Goal: Communication & Community: Answer question/provide support

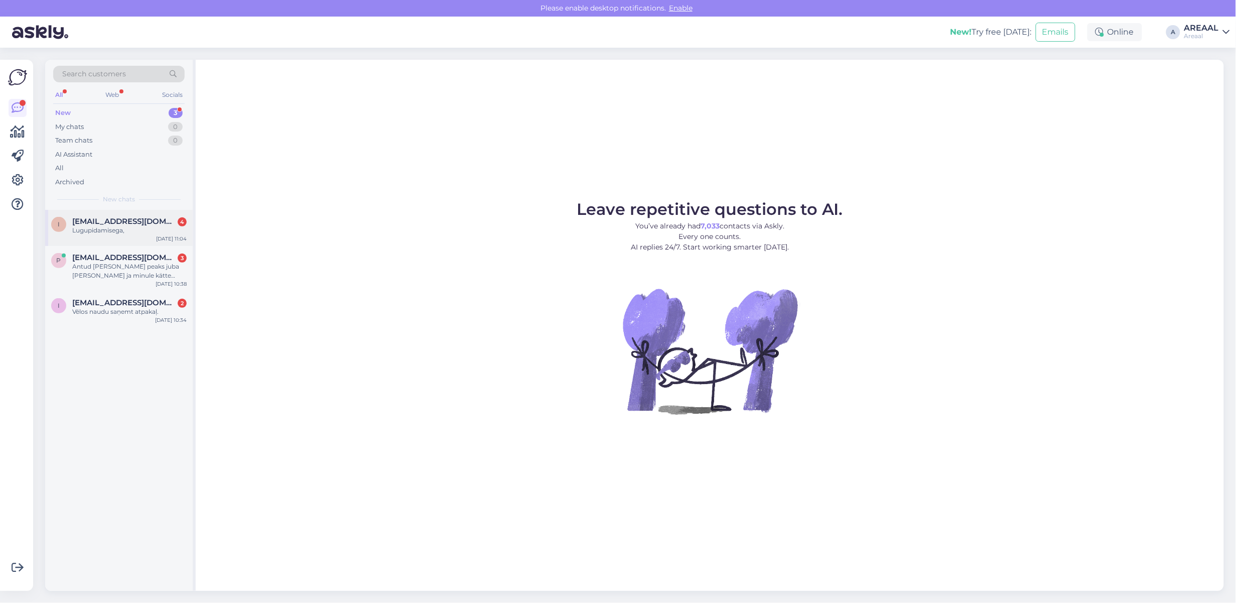
click at [113, 220] on span "[EMAIL_ADDRESS][DOMAIN_NAME]" at bounding box center [124, 221] width 104 height 9
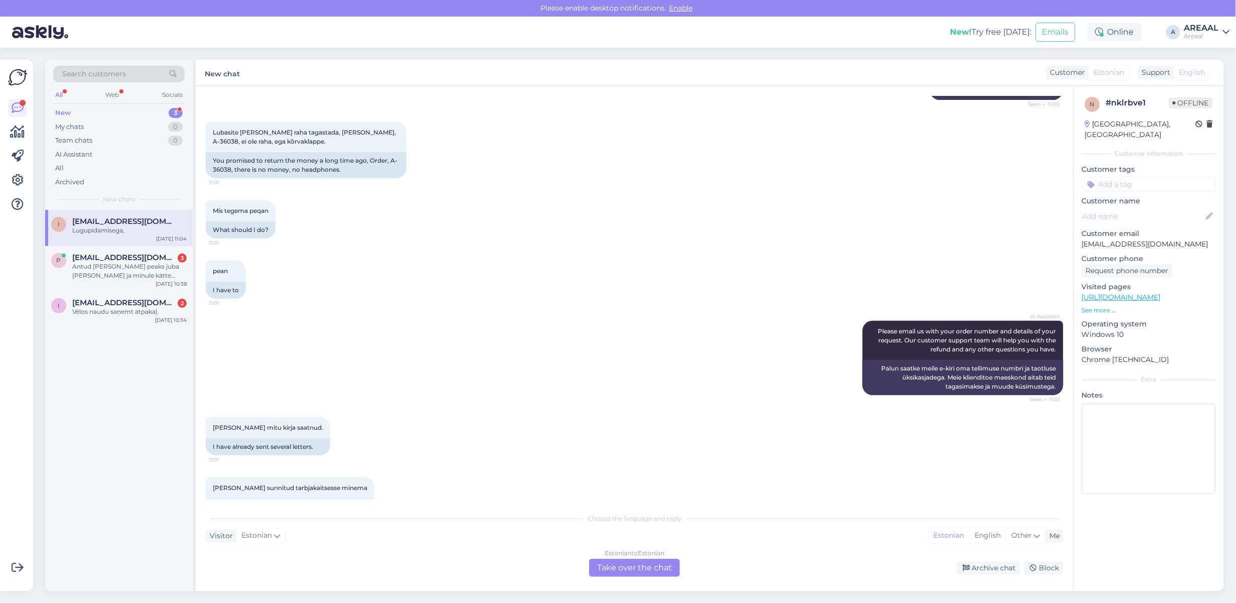
scroll to position [1172, 0]
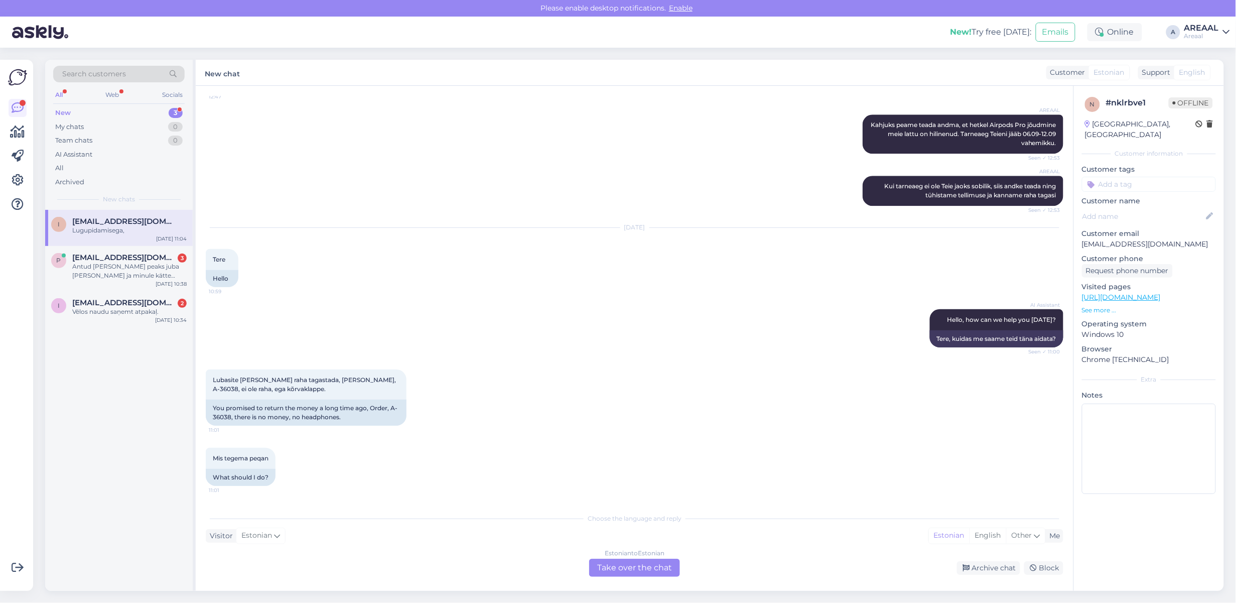
copy link "[EMAIL_ADDRESS][DOMAIN_NAME]"
drag, startPoint x: 372, startPoint y: 174, endPoint x: 300, endPoint y: 181, distance: 72.1
click at [300, 92] on div "Please send your solution to info@iwbtrade.ee" at bounding box center [306, 79] width 201 height 26
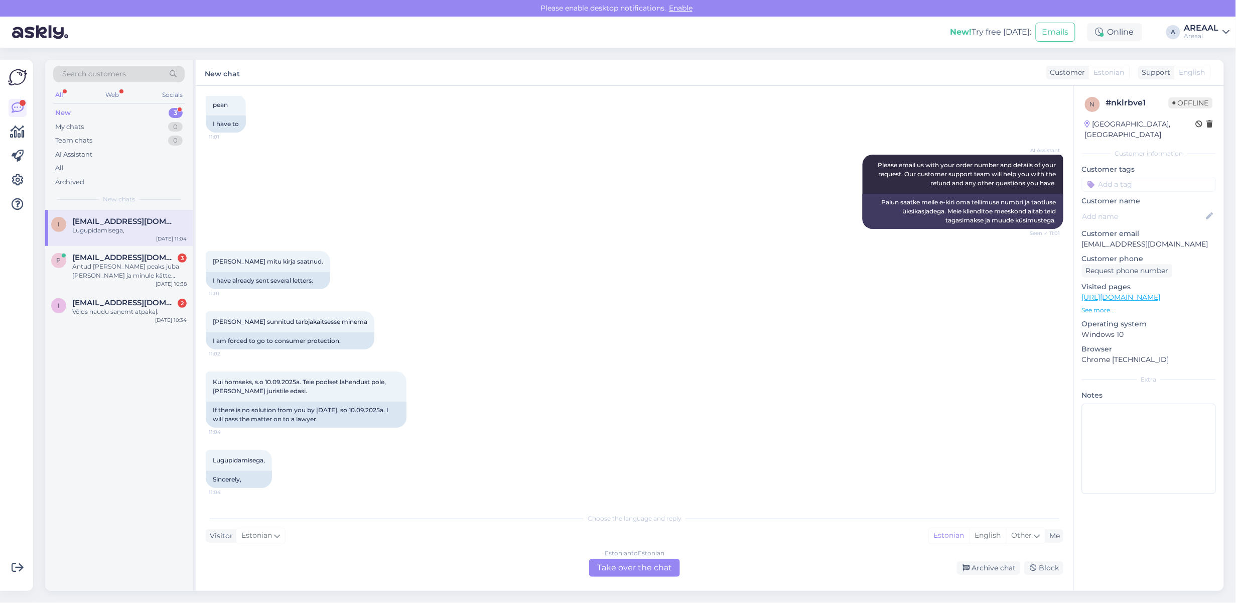
click at [600, 270] on div "[PERSON_NAME] mitu kirja saatnud. 11:01 I have already sent several letters." at bounding box center [634, 270] width 857 height 60
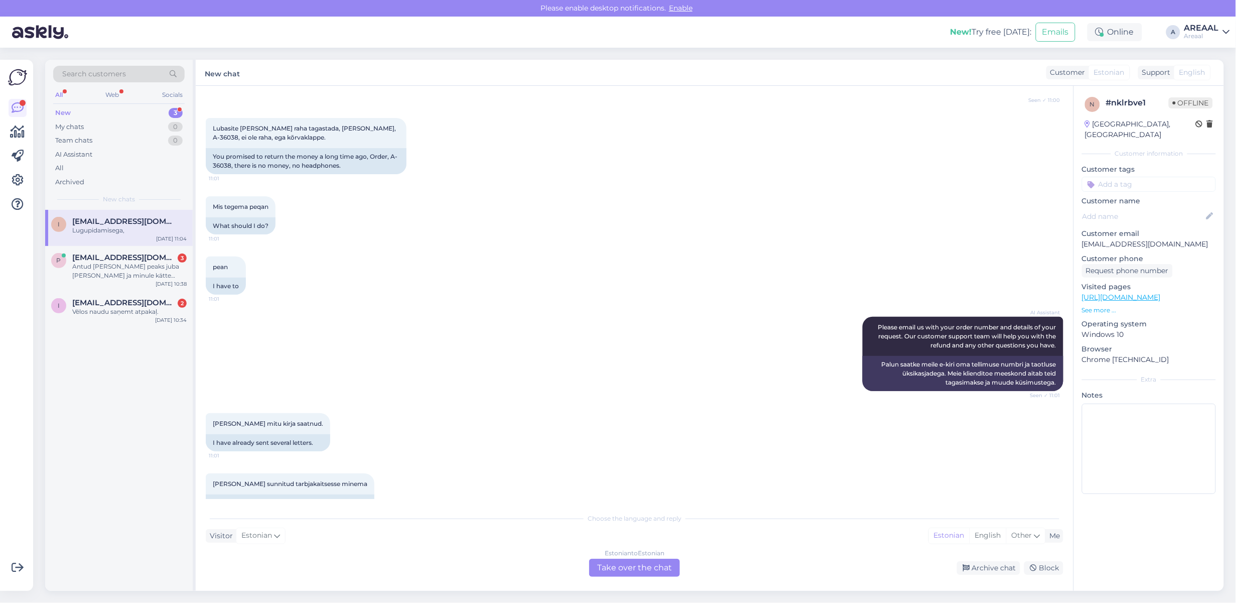
scroll to position [1674, 0]
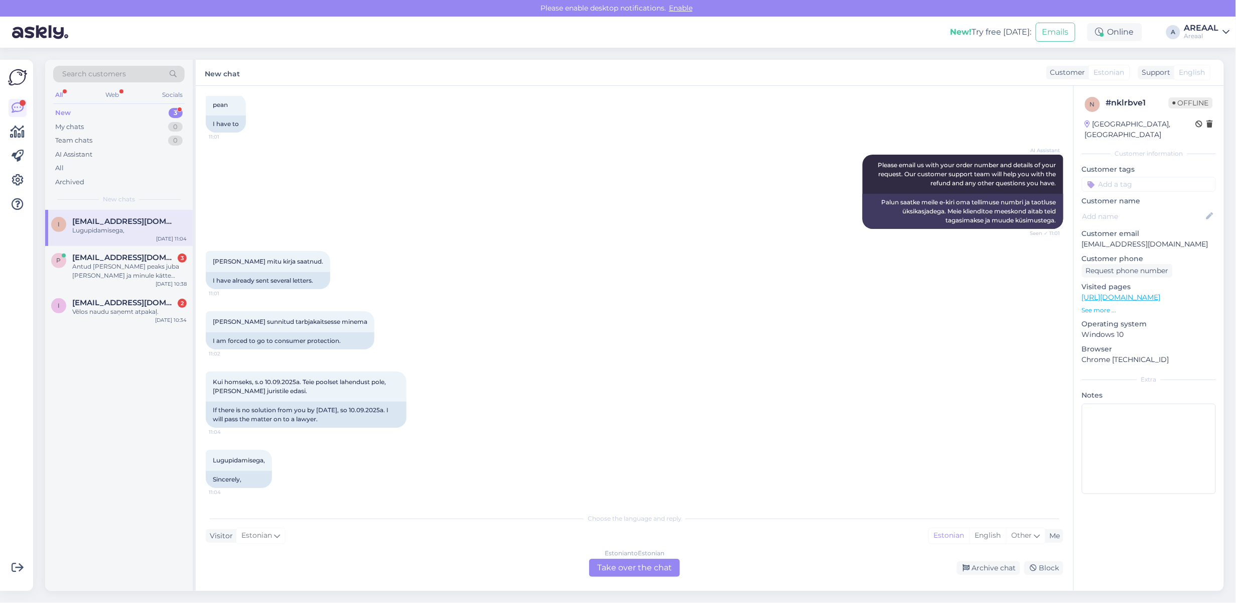
drag, startPoint x: 633, startPoint y: 278, endPoint x: 630, endPoint y: 272, distance: 7.0
click at [633, 278] on div "[PERSON_NAME] mitu kirja saatnud. 11:01 I have already sent several letters." at bounding box center [634, 270] width 857 height 60
click at [596, 260] on div "[PERSON_NAME] mitu kirja saatnud. 11:01 I have already sent several letters." at bounding box center [634, 270] width 857 height 60
click at [144, 272] on div "Antud [PERSON_NAME] peaks juba [PERSON_NAME] ja minule kätte toimetatud." at bounding box center [129, 271] width 114 height 18
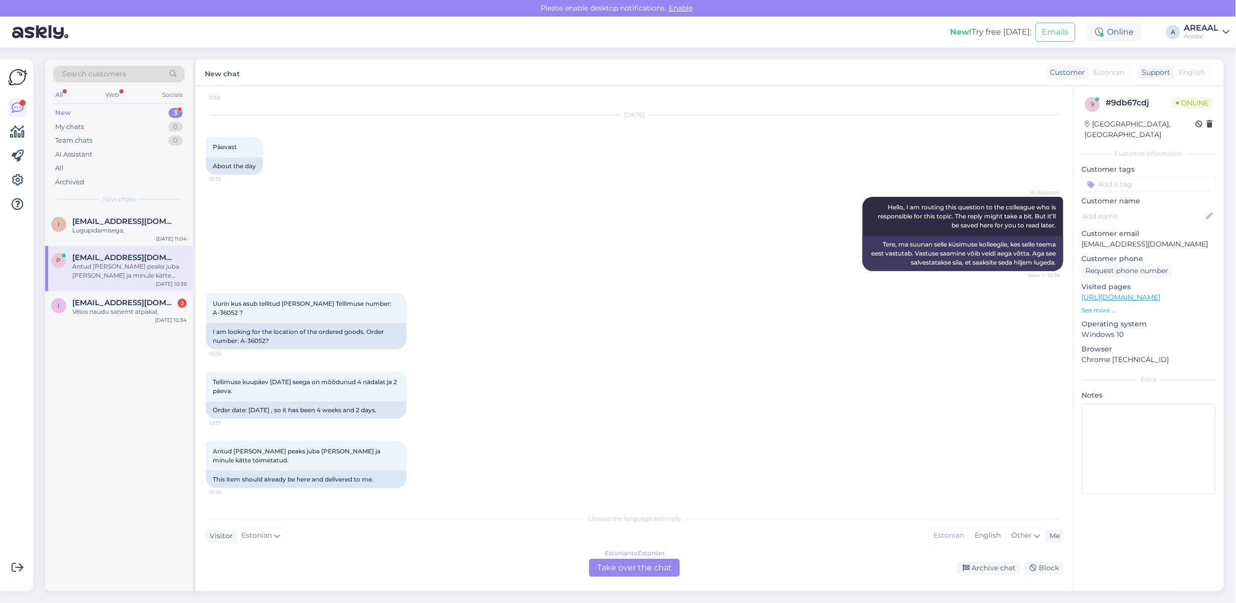
click at [505, 182] on div "Sep 9 2025 Päevast 10:35 About the day" at bounding box center [634, 144] width 857 height 81
click at [103, 320] on div "i ivars.cibulis@gmail.com 2 Vēlos naudu saņemt atpakaļ. Sep 9 10:34" at bounding box center [118, 309] width 147 height 36
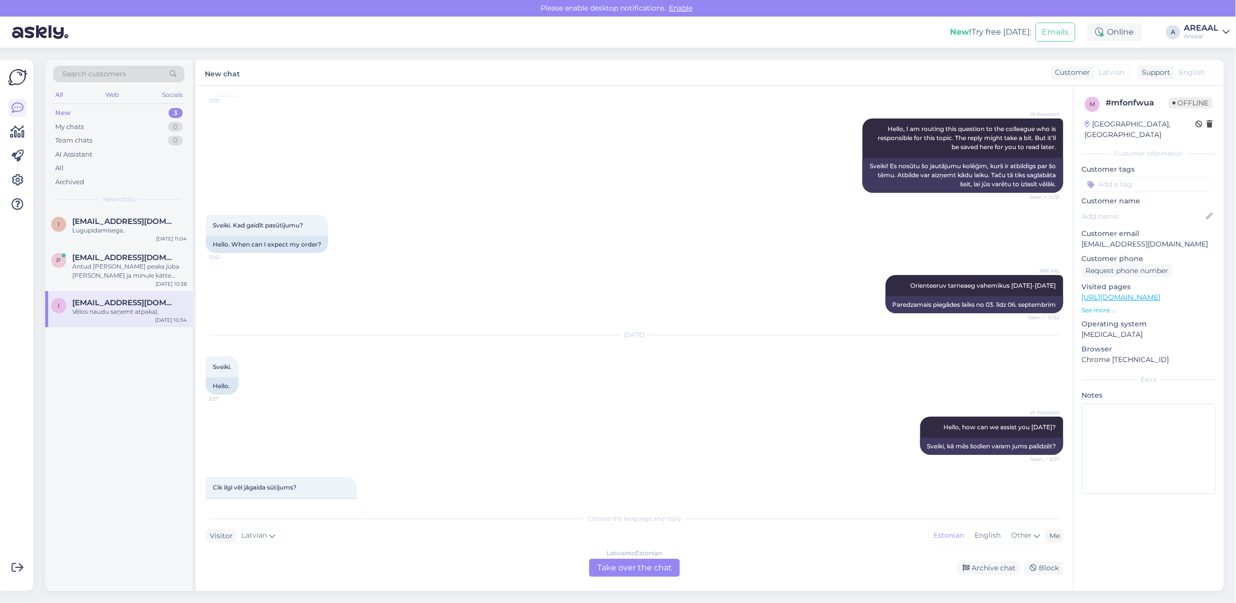
scroll to position [0, 0]
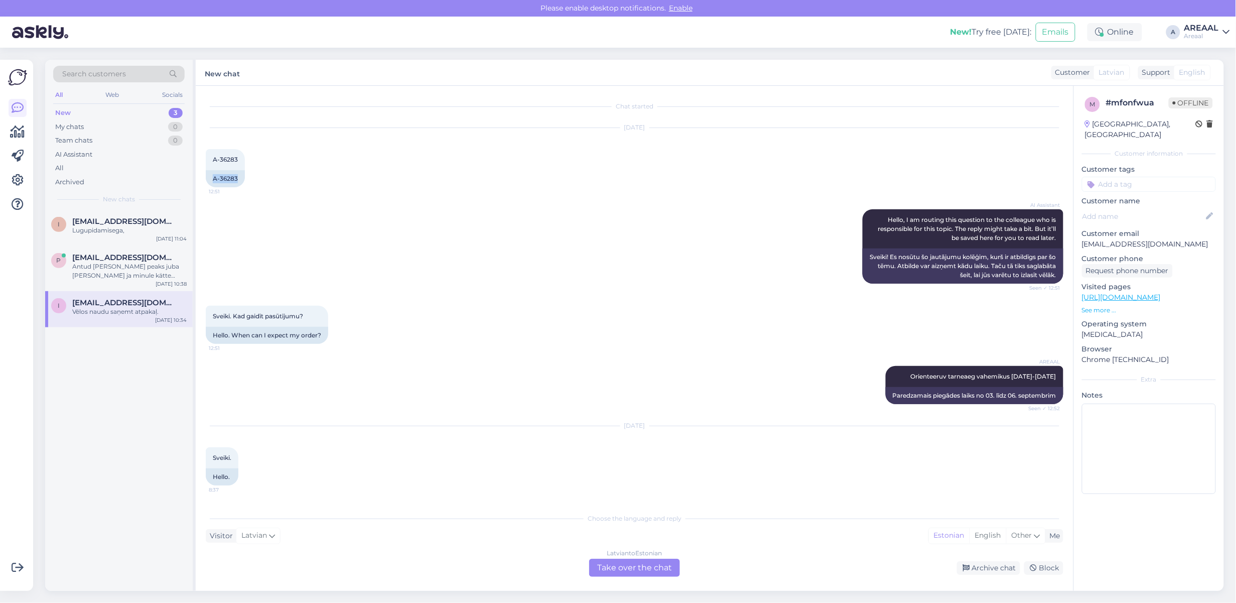
drag, startPoint x: 243, startPoint y: 177, endPoint x: 203, endPoint y: 178, distance: 40.2
click at [203, 178] on div "Chat started Aug 27 2025 A-36283 12:51 A-36283 AI Assistant Hello, I am routing…" at bounding box center [634, 338] width 877 height 505
copy div "A-36283"
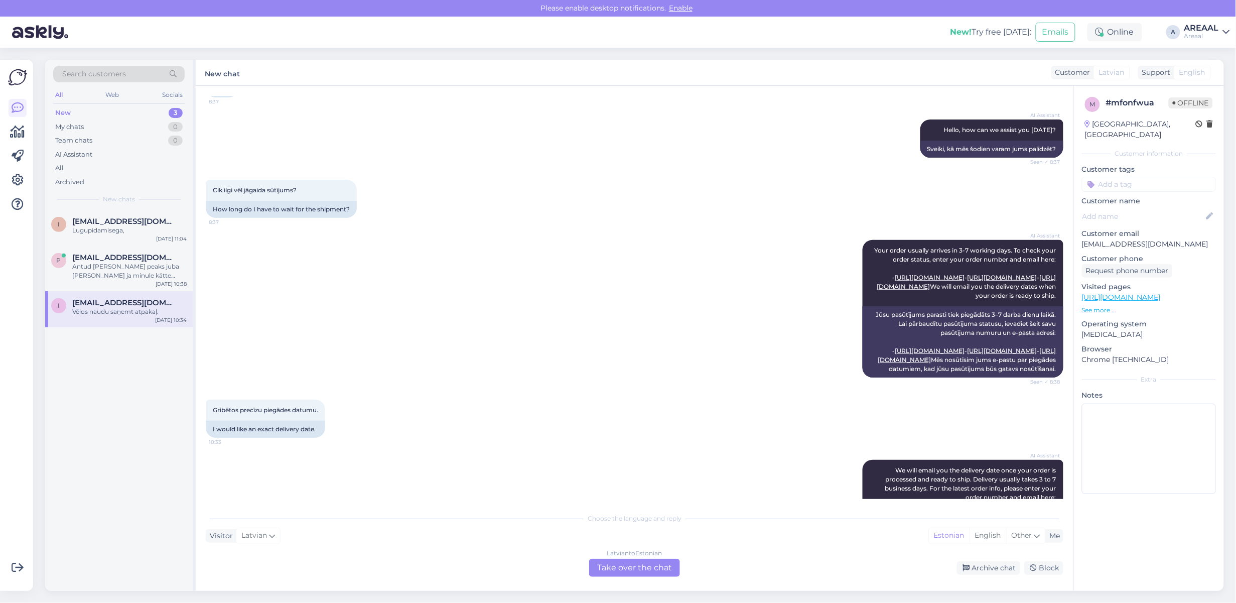
scroll to position [725, 0]
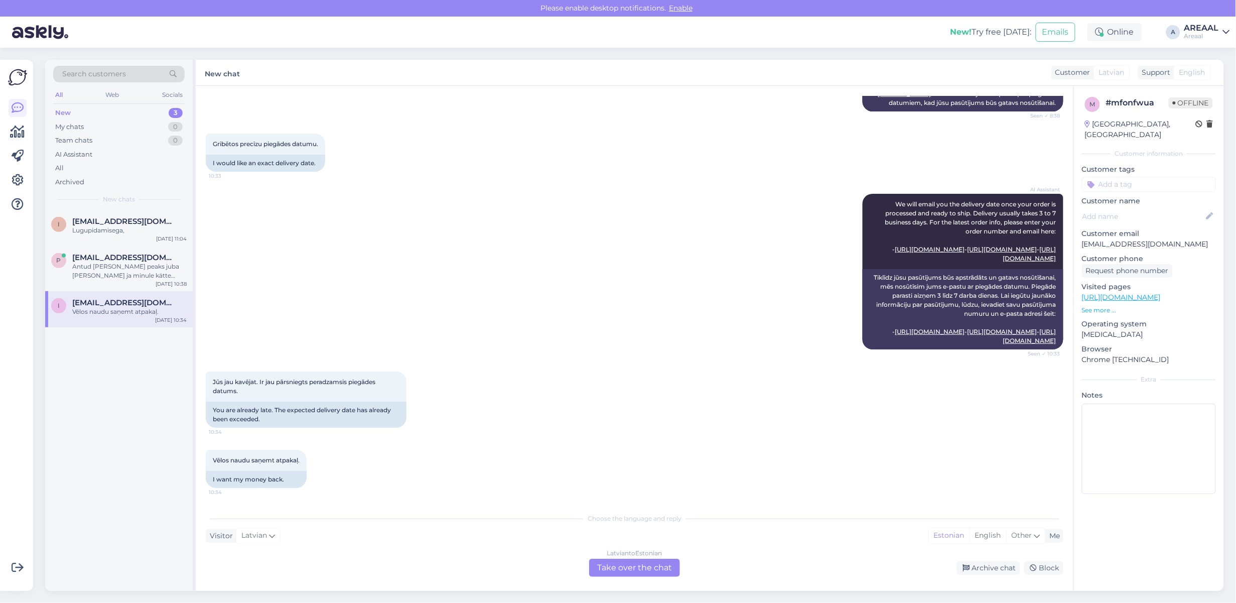
click at [644, 564] on div "Latvian to Estonian Take over the chat" at bounding box center [634, 567] width 91 height 18
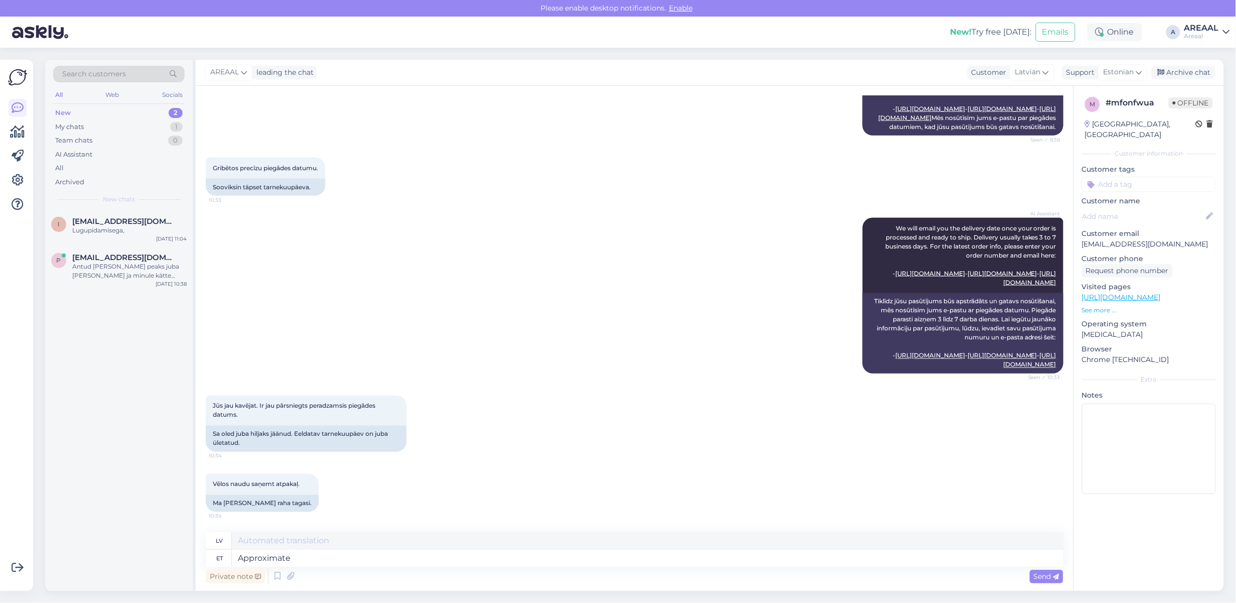
type textarea "Approximate e"
type textarea "Aptuvens"
type textarea "Approximate delivery time"
type textarea "Aptuvenais piegādes laiks"
type textarea "Approximate delivery time between 12"
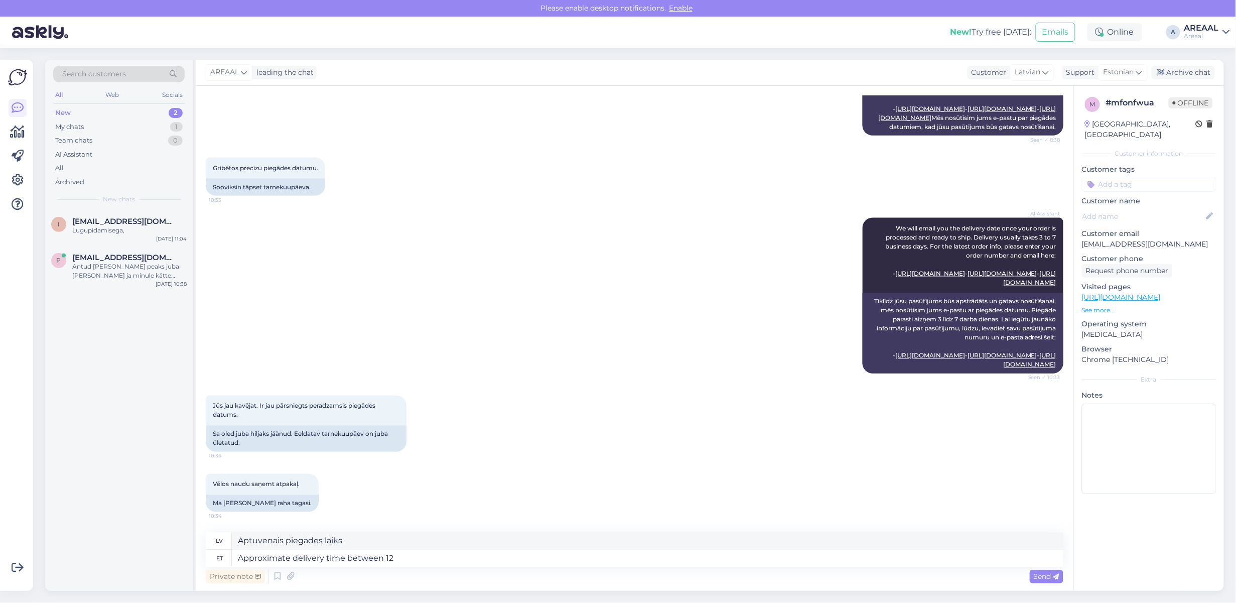
type textarea "Aptuvenais piegādes laiks starp"
type textarea "Approximate delivery time between 12-17 sep"
type textarea "Aptuvenais piegādes laiks no 12. līdz 17."
type textarea "Approximate delivery time between [DATE]-[DATE]"
type textarea "Aptuvenais piegādes laiks no 12. līdz 17. septembrim"
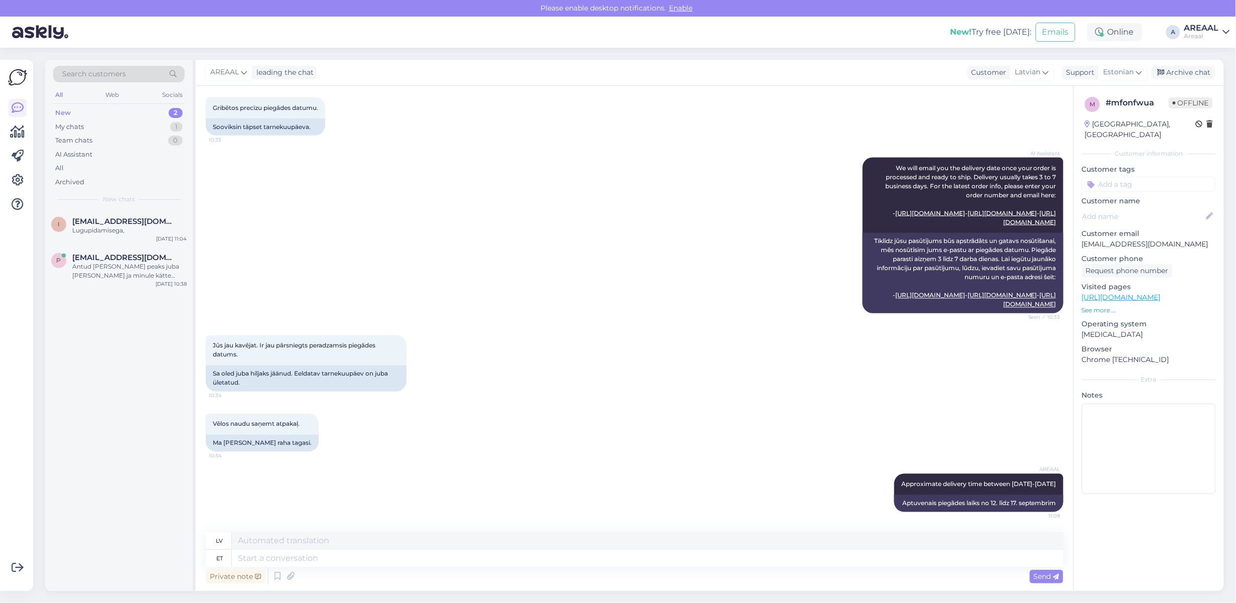
scroll to position [322, 0]
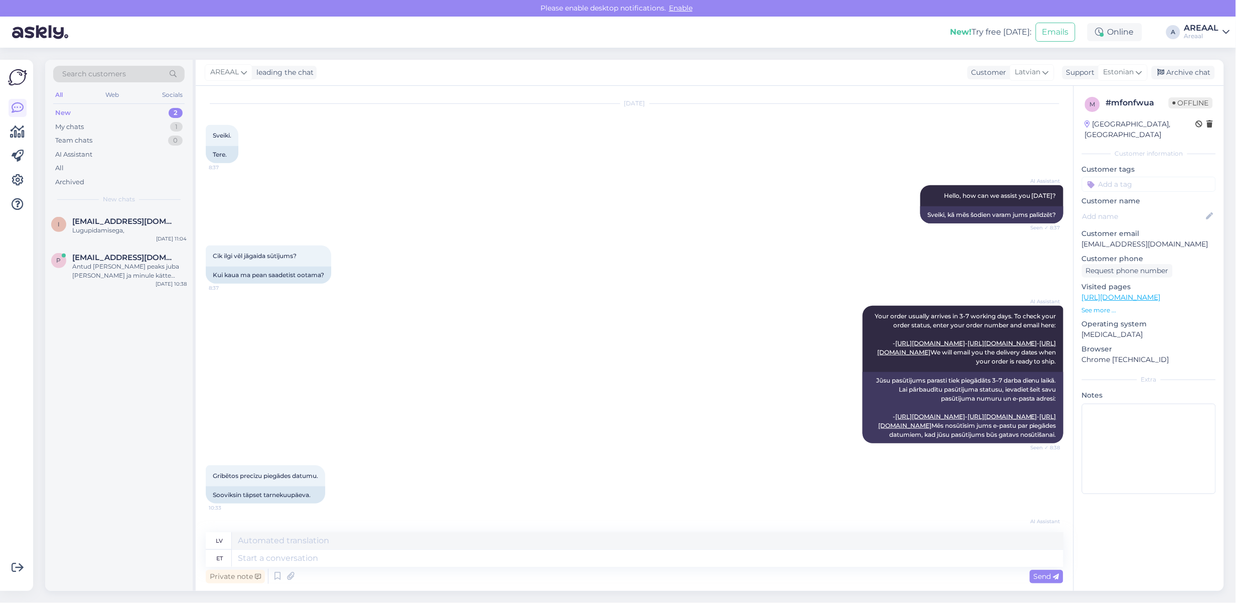
click at [1217, 76] on div "AREAAL leading the chat Customer Latvian Support Estonian Archive chat" at bounding box center [710, 73] width 1028 height 26
click at [1179, 74] on div "Archive chat" at bounding box center [1182, 73] width 63 height 14
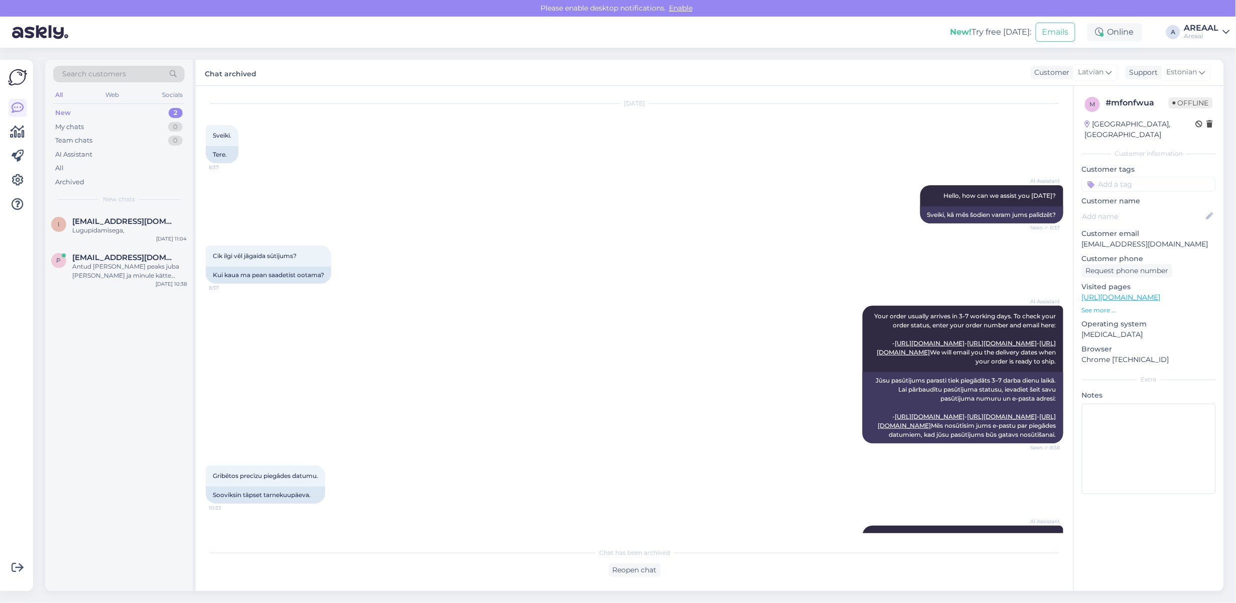
click at [677, 208] on div "AI Assistant Hello, how can we assist you today? Seen ✓ 8:37 Sveiki, kā mēs šod…" at bounding box center [634, 204] width 857 height 60
click at [95, 209] on div "Search customers All Web Socials New 2 My chats 0 Team chats 0 AI Assistant All…" at bounding box center [118, 135] width 147 height 150
click at [104, 217] on span "[EMAIL_ADDRESS][DOMAIN_NAME]" at bounding box center [124, 221] width 104 height 9
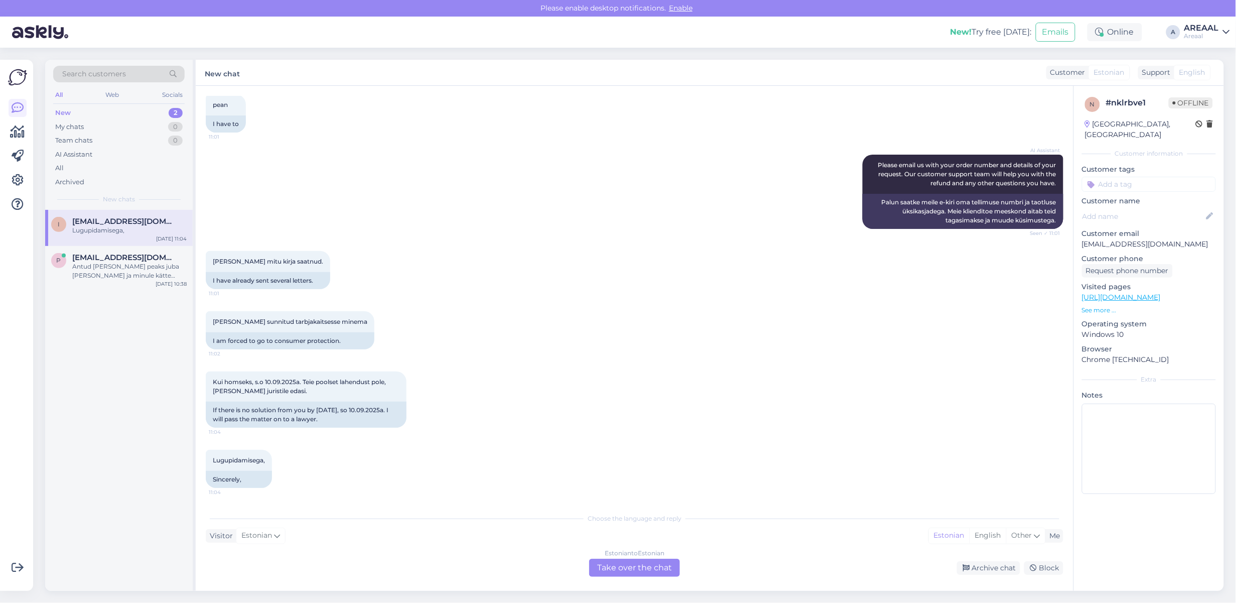
scroll to position [1361, 0]
click at [644, 564] on div "Estonian to Estonian Take over the chat" at bounding box center [634, 567] width 91 height 18
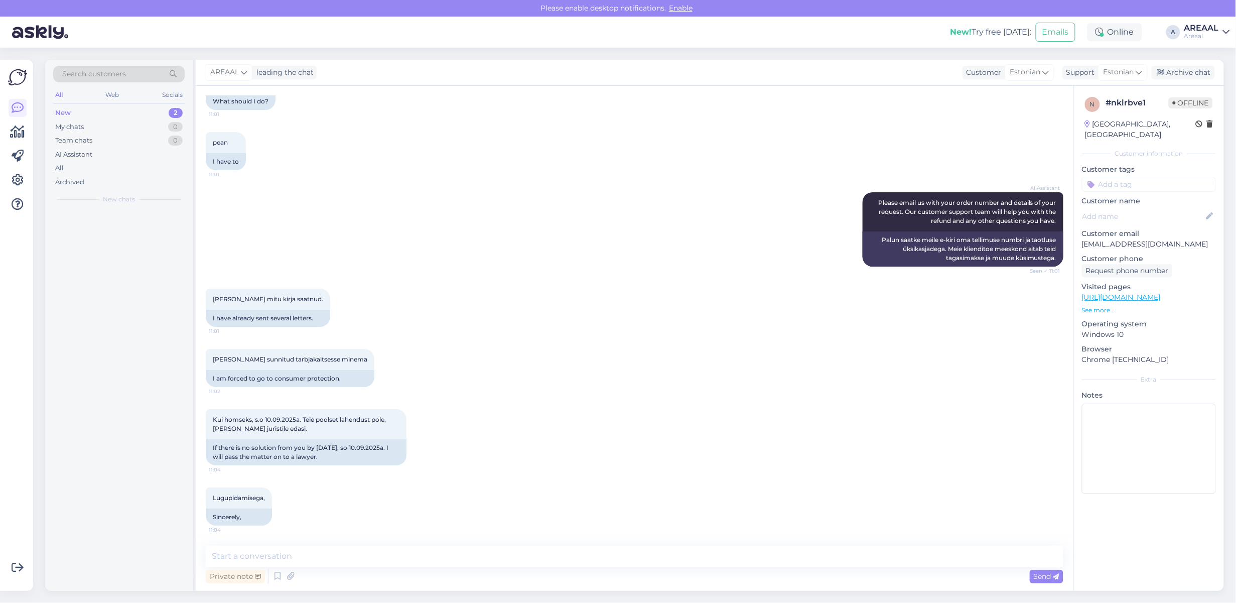
scroll to position [1637, 0]
click at [640, 555] on textarea at bounding box center [634, 555] width 857 height 21
type textarea "[PERSON_NAME] tühistati 03.09 seisuga ning tagasikanne teostatakse 7 tööpäeva j…"
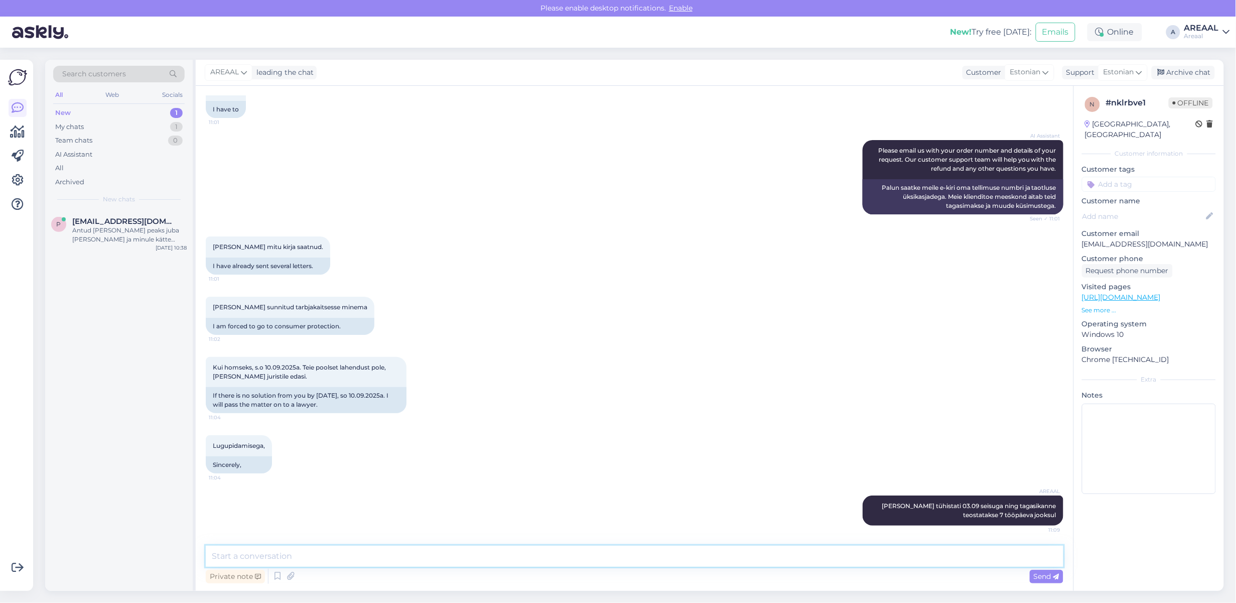
scroll to position [1689, 0]
type textarea "Eesti Vabari"
type textarea "Ettevõtted ei"
type textarea "E"
click at [1194, 77] on div "Archive chat" at bounding box center [1182, 73] width 63 height 14
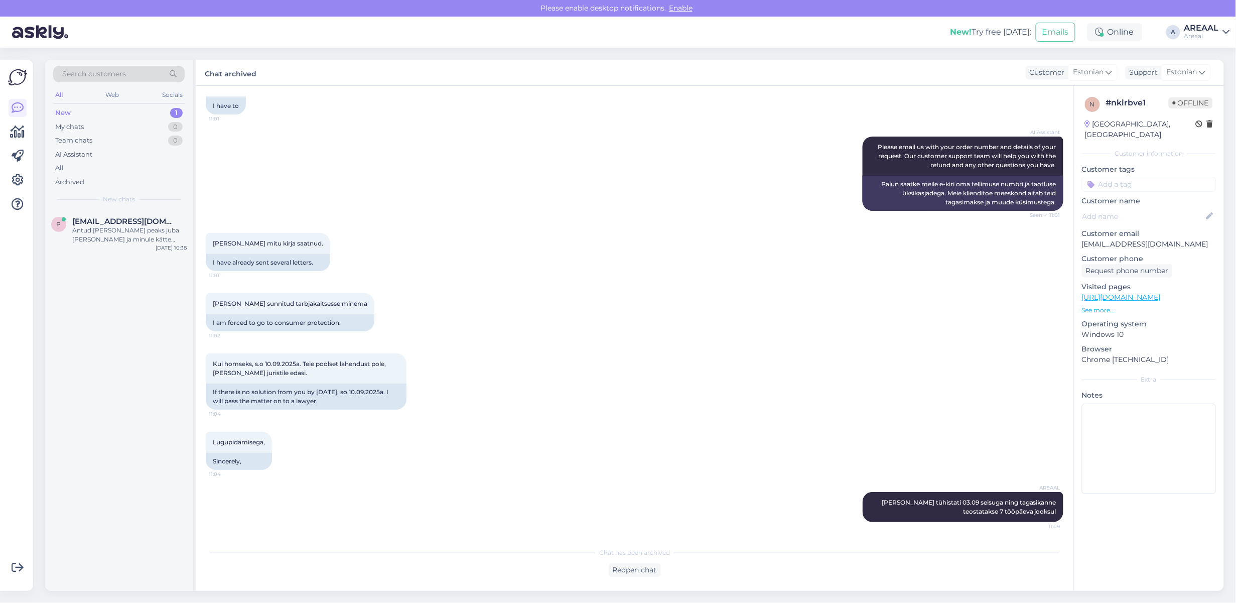
click at [283, 492] on div "AREAAL Teie tellimus tühistati 03.09 seisuga ning tagasikanne teostatakse 7 töö…" at bounding box center [634, 507] width 857 height 52
click at [122, 217] on span "[EMAIL_ADDRESS][DOMAIN_NAME]" at bounding box center [124, 221] width 104 height 9
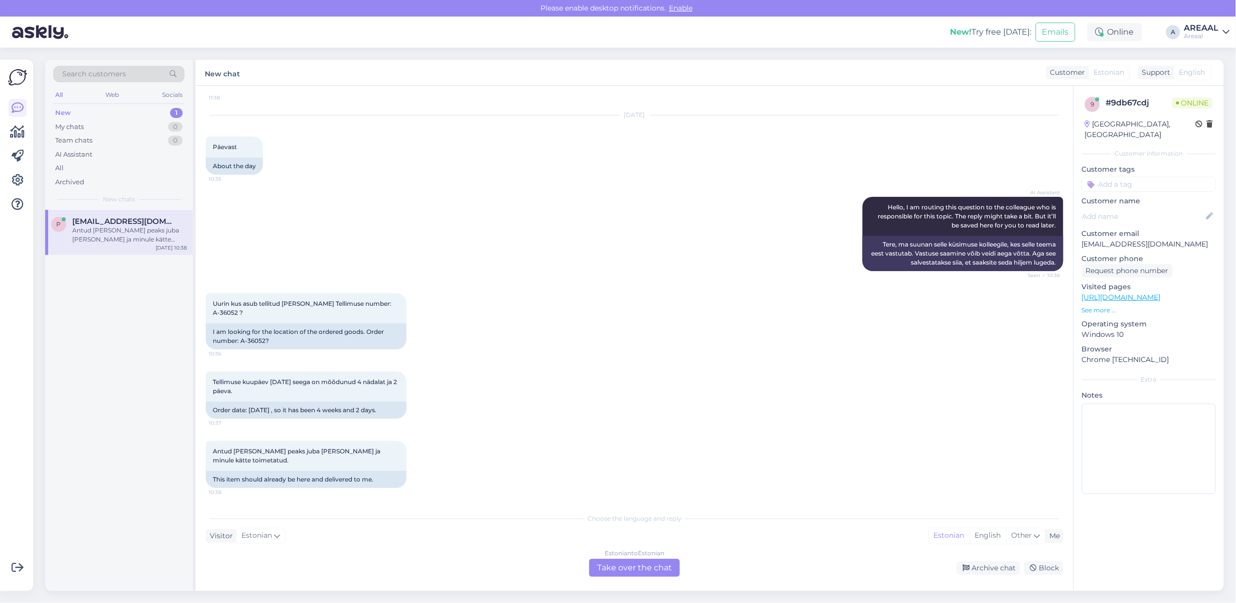
click at [645, 567] on div "Estonian to Estonian Take over the chat" at bounding box center [634, 567] width 91 height 18
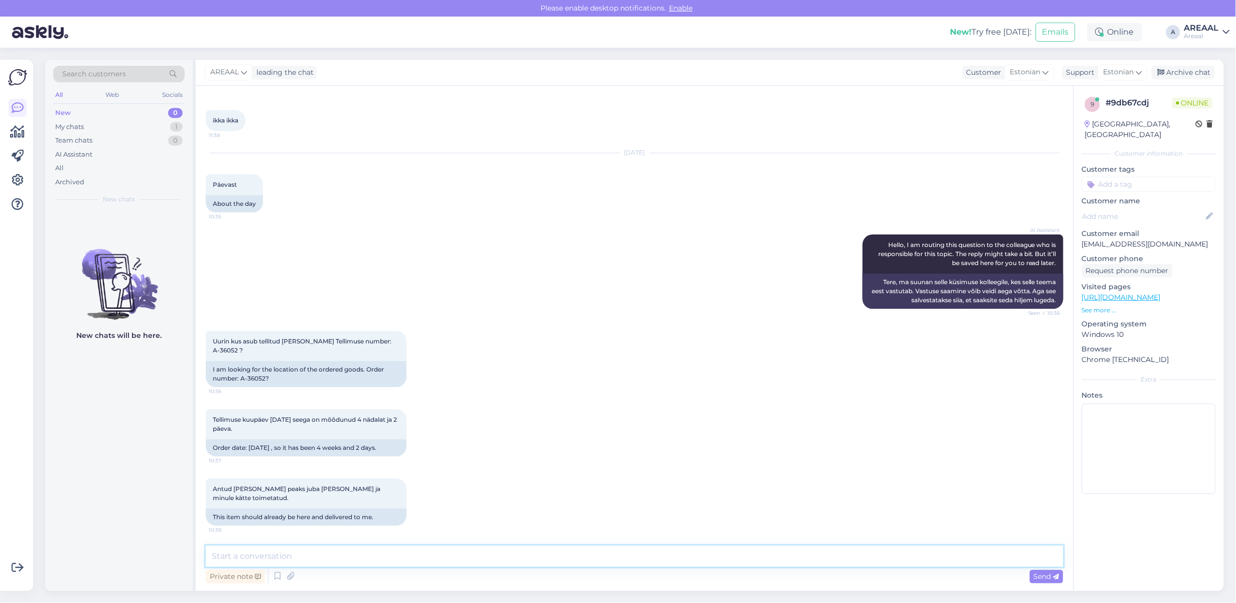
click at [639, 565] on textarea at bounding box center [634, 555] width 857 height 21
type textarea "Teie saadetud kirjale vastatakse tänase päeva jooksul"
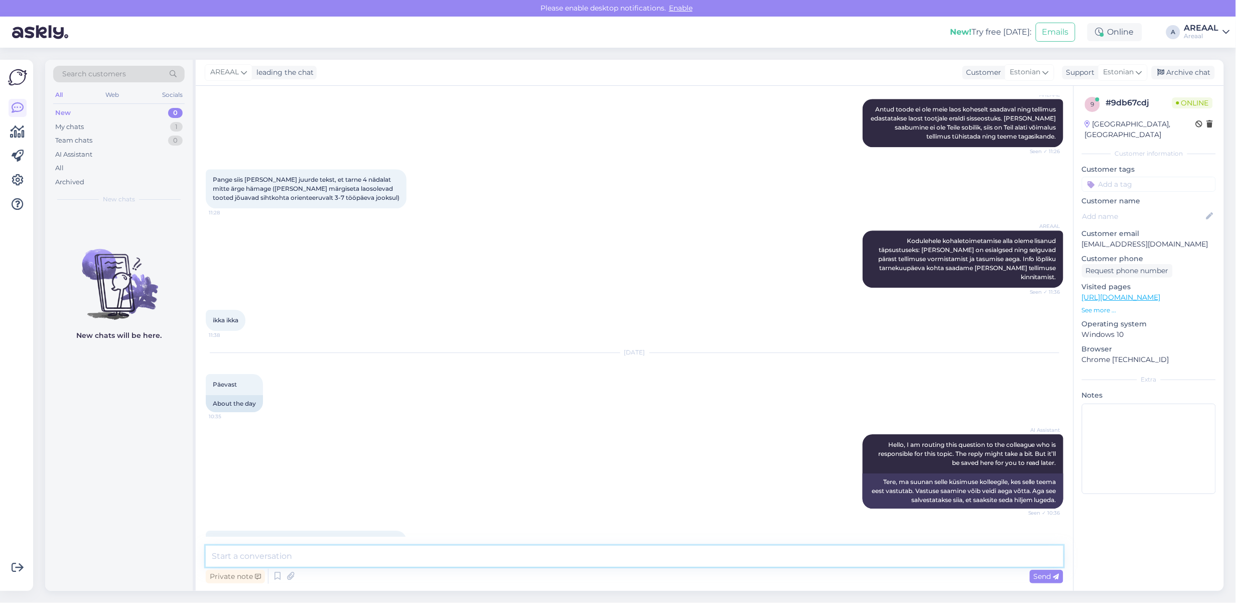
scroll to position [1230, 0]
click at [700, 285] on div "AREAAL Kodulehele kohaletoimetamise alla oleme lisanud täpsustuseks: Tarneajad …" at bounding box center [634, 259] width 857 height 79
click at [705, 273] on div "AREAAL Kodulehele kohaletoimetamise alla oleme lisanud täpsustuseks: Tarneajad …" at bounding box center [634, 259] width 857 height 79
click at [679, 159] on div "AREAAL Antud toode ei ole meie laos koheselt saadaval ning tellimus edastatakse…" at bounding box center [634, 123] width 857 height 70
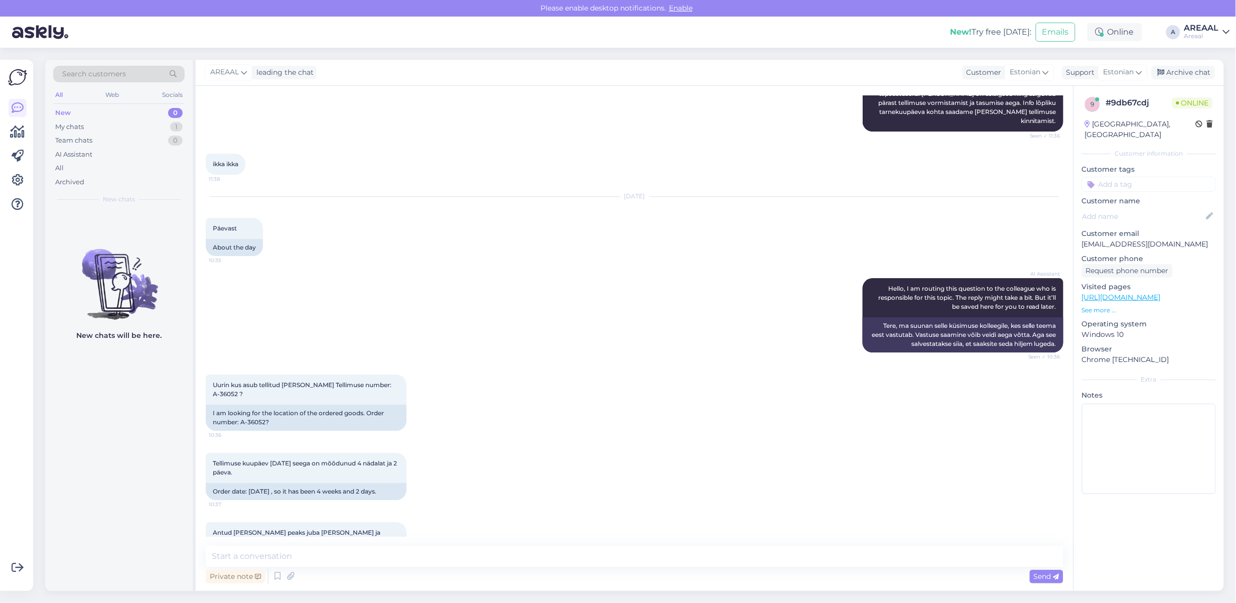
scroll to position [1480, 0]
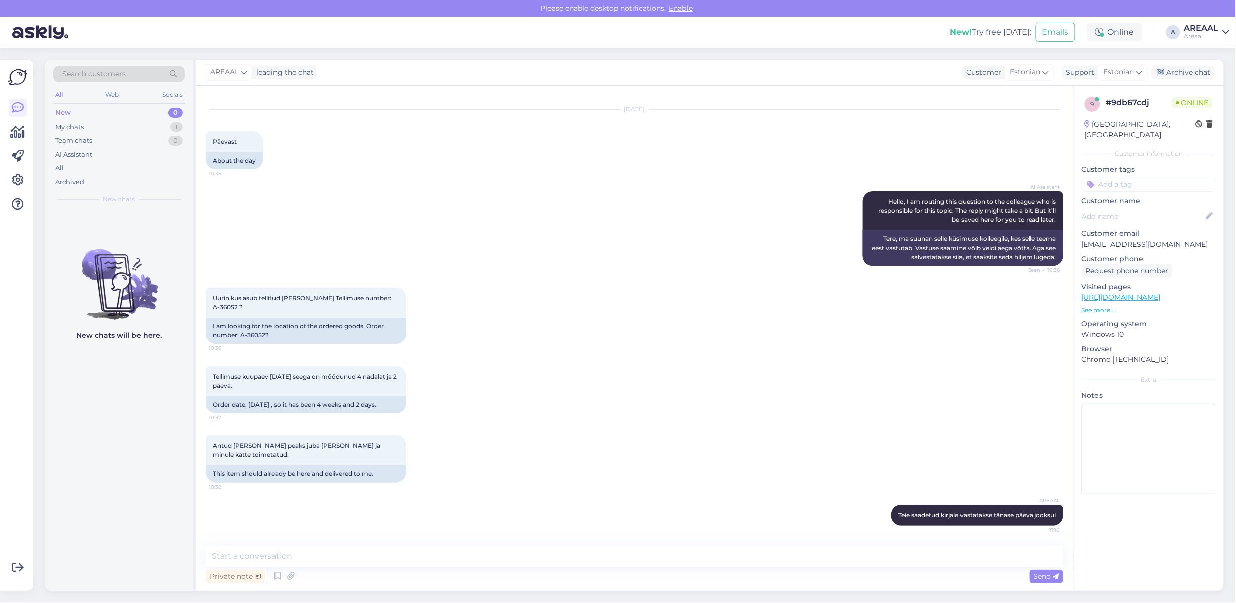
click at [678, 201] on div "AI Assistant Hello, I am routing this question to the colleague who is responsi…" at bounding box center [634, 228] width 857 height 96
click at [454, 286] on div "Uurin kus asub tellitud kaup Tellimuse number: A-36052 ? 10:36 I am looking for…" at bounding box center [634, 315] width 857 height 78
copy span "A-36052"
drag, startPoint x: 384, startPoint y: 305, endPoint x: 360, endPoint y: 311, distance: 24.9
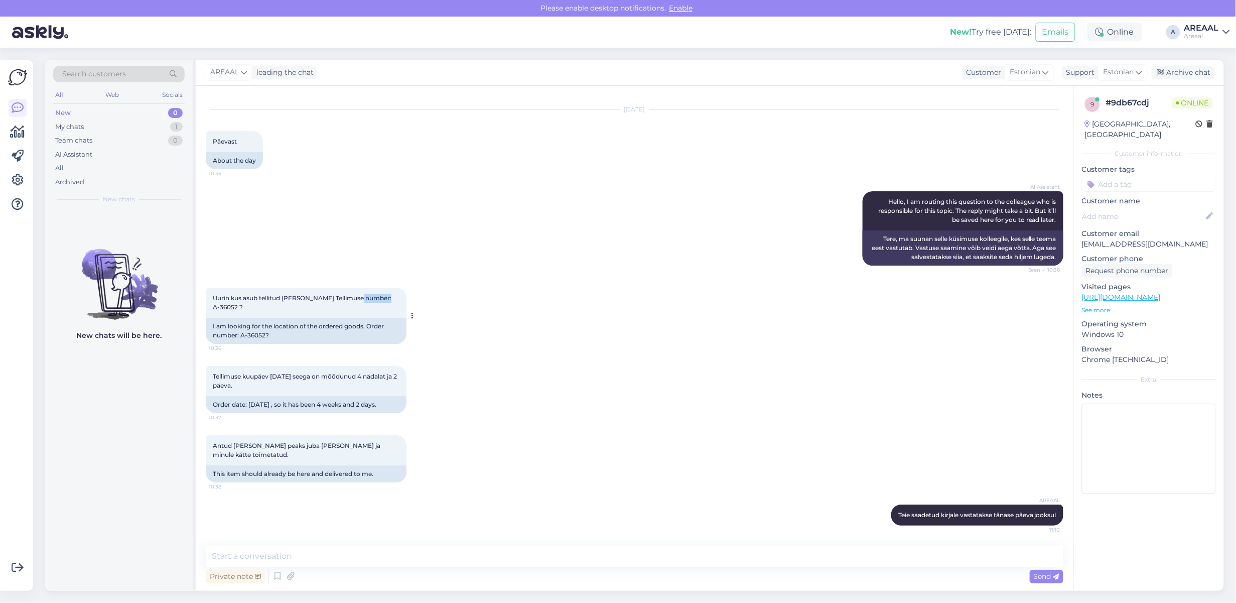
click at [360, 311] on div "Uurin kus asub tellitud kaup Tellimuse number: A-36052 ? 10:36" at bounding box center [306, 302] width 201 height 30
click at [635, 231] on div "AI Assistant Hello, I am routing this question to the colleague who is responsi…" at bounding box center [634, 228] width 857 height 96
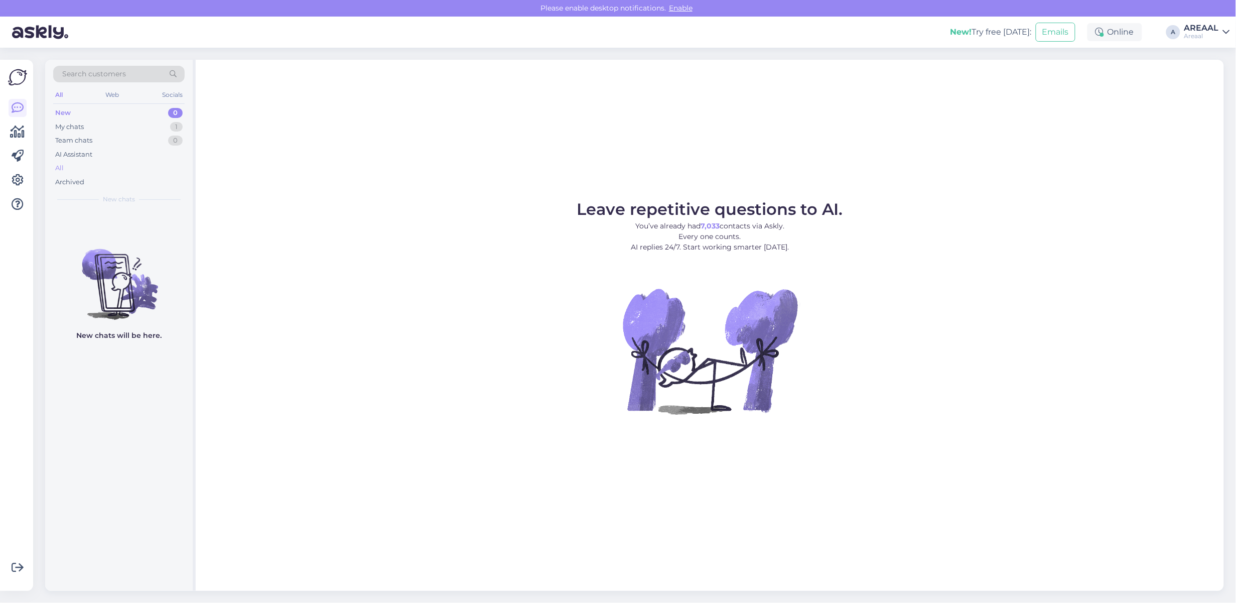
click at [101, 174] on div "All" at bounding box center [118, 168] width 131 height 14
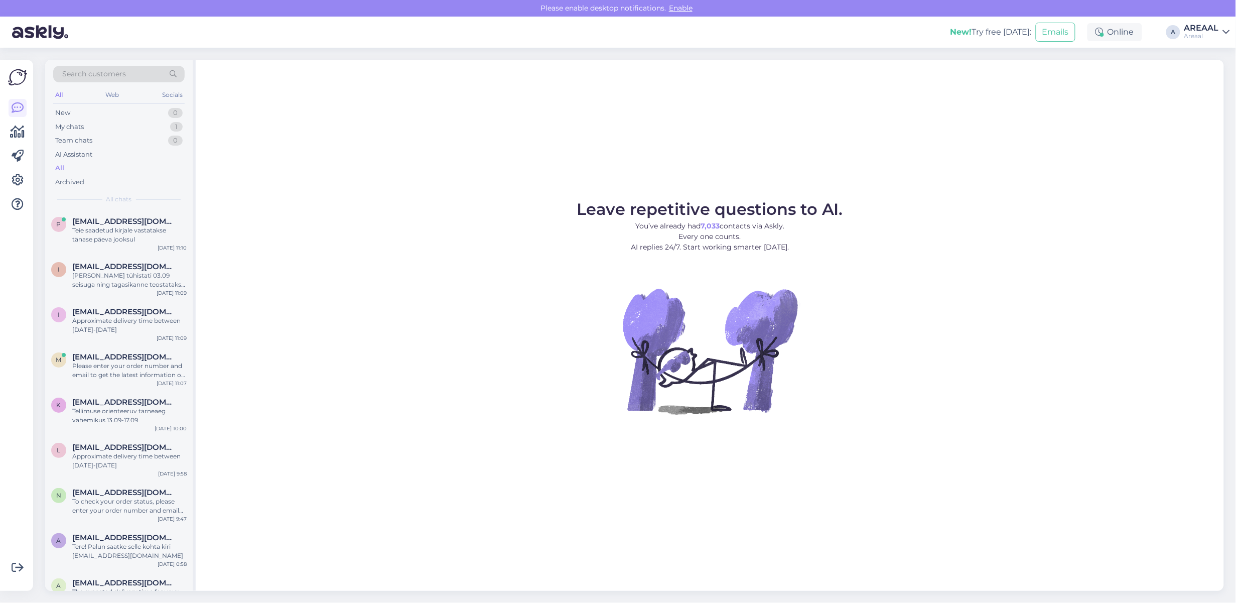
click at [98, 247] on div "p [EMAIL_ADDRESS][DOMAIN_NAME] Teie saadetud kirjale vastatakse tänase päeva jo…" at bounding box center [118, 232] width 147 height 45
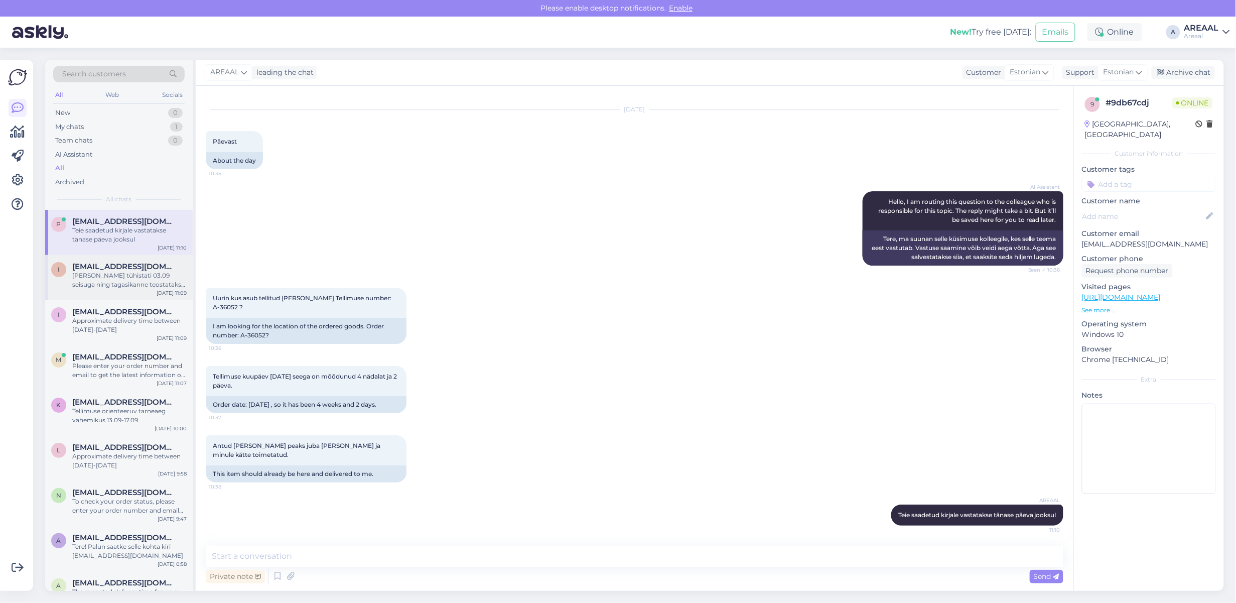
click at [111, 278] on div "[PERSON_NAME] tühistati 03.09 seisuga ning tagasikanne teostatakse 7 tööpäeva j…" at bounding box center [129, 280] width 114 height 18
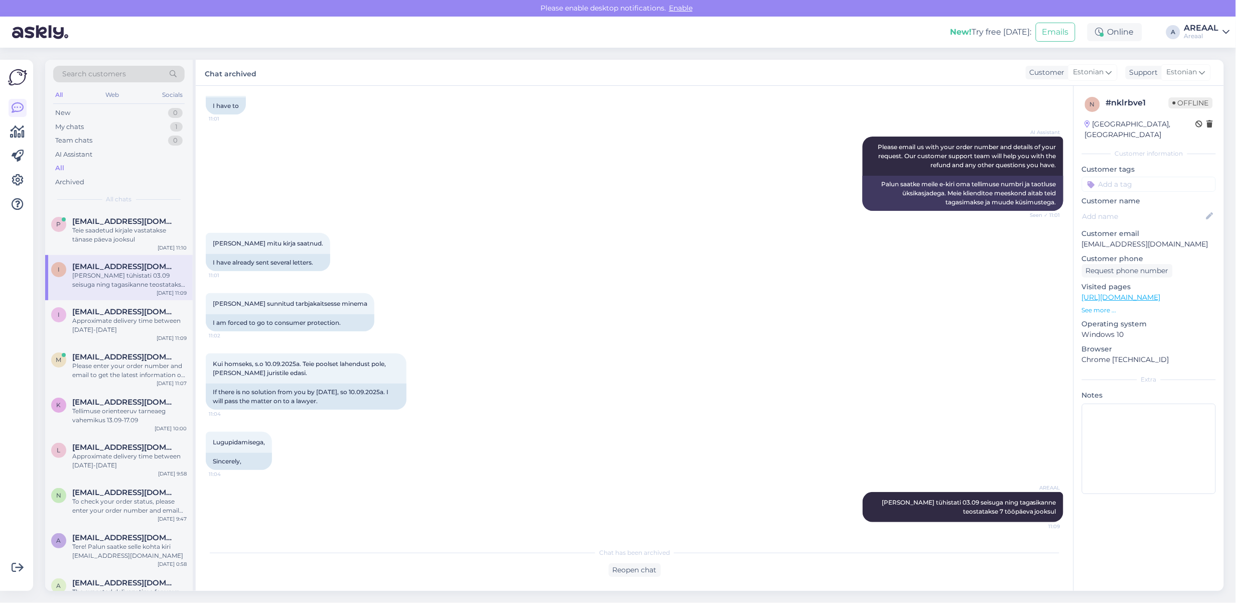
click at [632, 561] on div "Chat has been archived Reopen chat" at bounding box center [634, 559] width 857 height 35
click at [663, 567] on div "Reopen chat" at bounding box center [634, 570] width 857 height 14
click at [655, 568] on div "Reopen chat" at bounding box center [635, 570] width 52 height 14
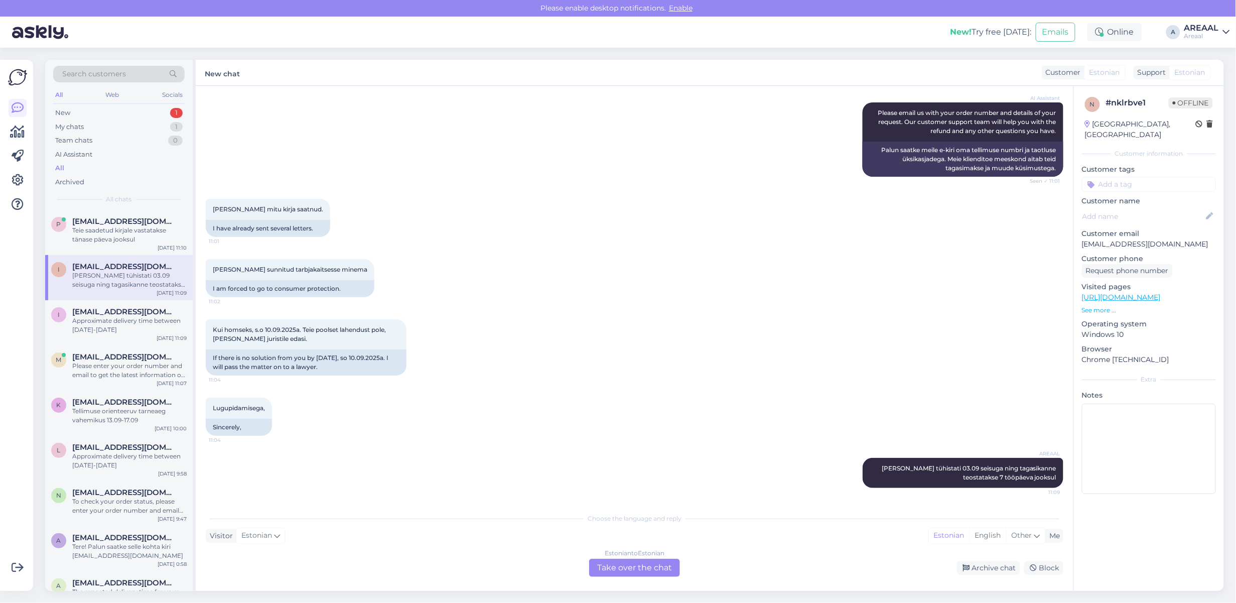
click at [653, 571] on div "Estonian to Estonian Take over the chat" at bounding box center [634, 567] width 91 height 18
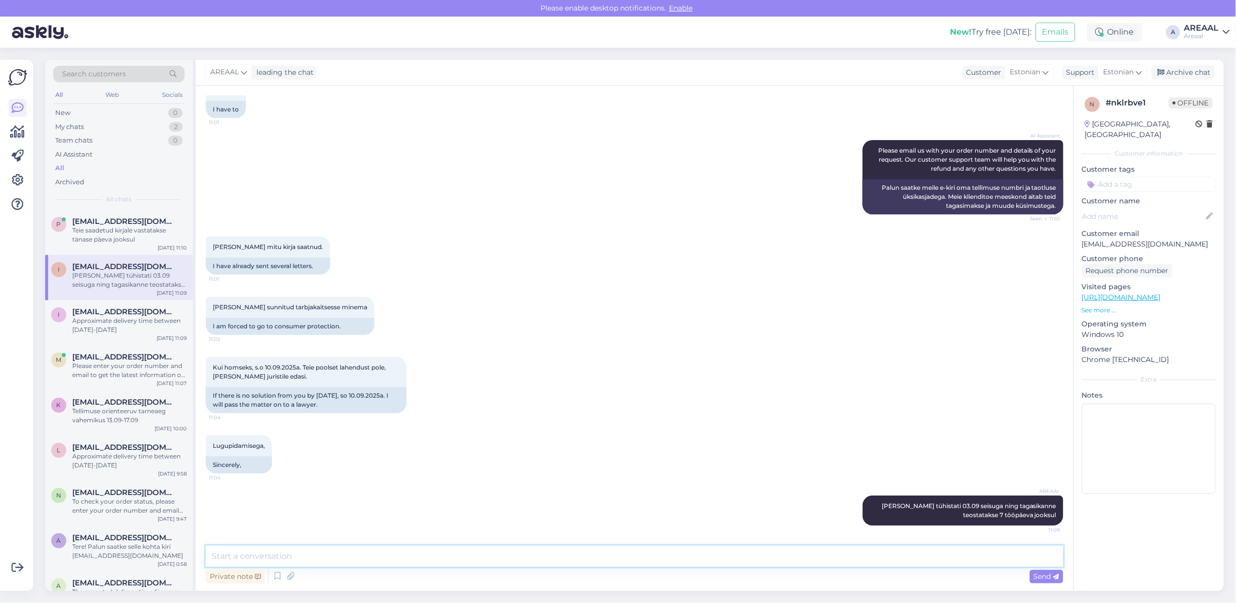
click at [650, 549] on textarea at bounding box center [634, 555] width 857 height 21
type textarea "Kõikidele Teie kirjadele on vastatud"
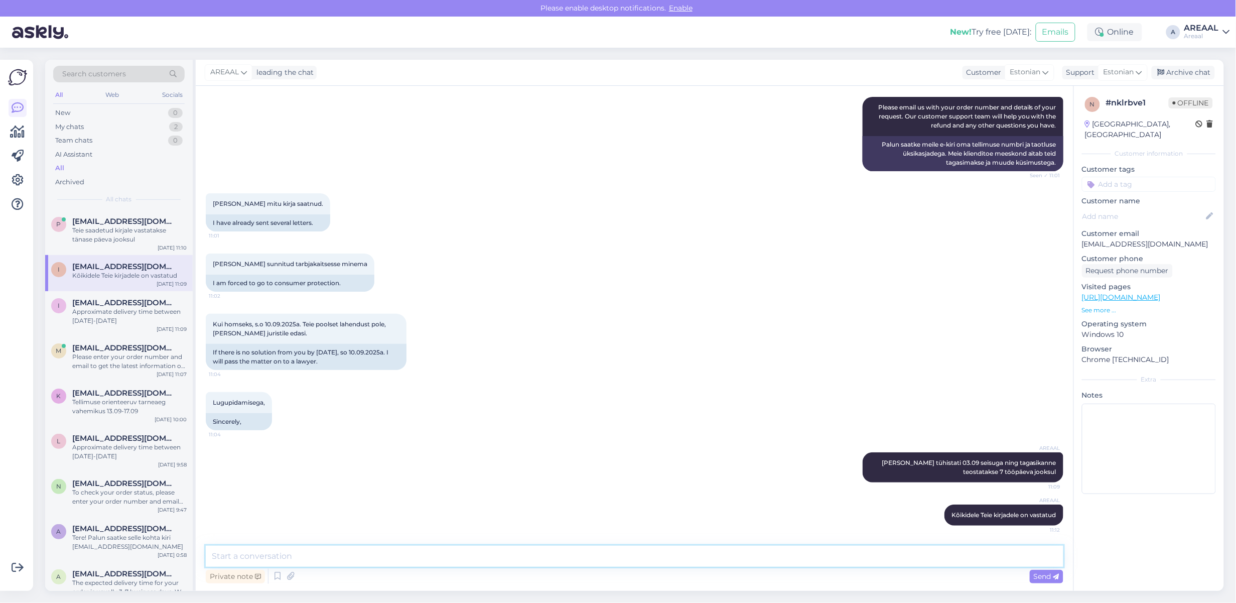
scroll to position [1732, 0]
type textarea "Ettevõte ei saa pöördud"
click at [1200, 72] on div "Archive chat" at bounding box center [1182, 73] width 63 height 14
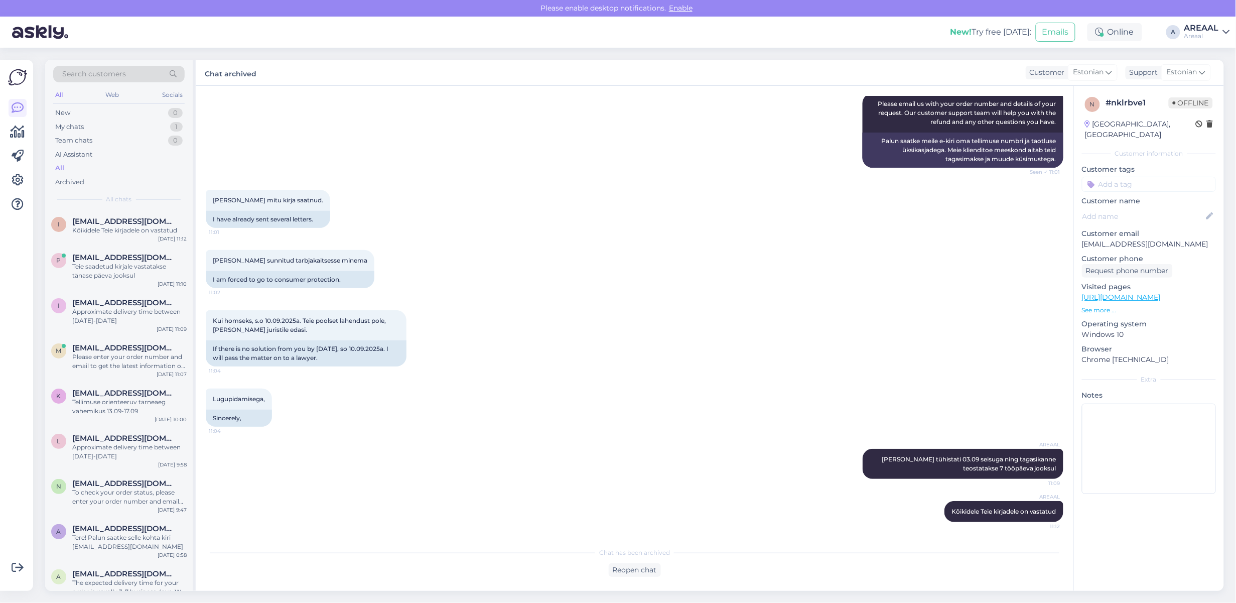
click at [605, 206] on div "[PERSON_NAME] mitu kirja saatnud. 11:01 I have already sent several letters." at bounding box center [634, 209] width 857 height 60
click at [118, 277] on div "Teie saadetud kirjale vastatakse tänase päeva jooksul" at bounding box center [129, 271] width 114 height 18
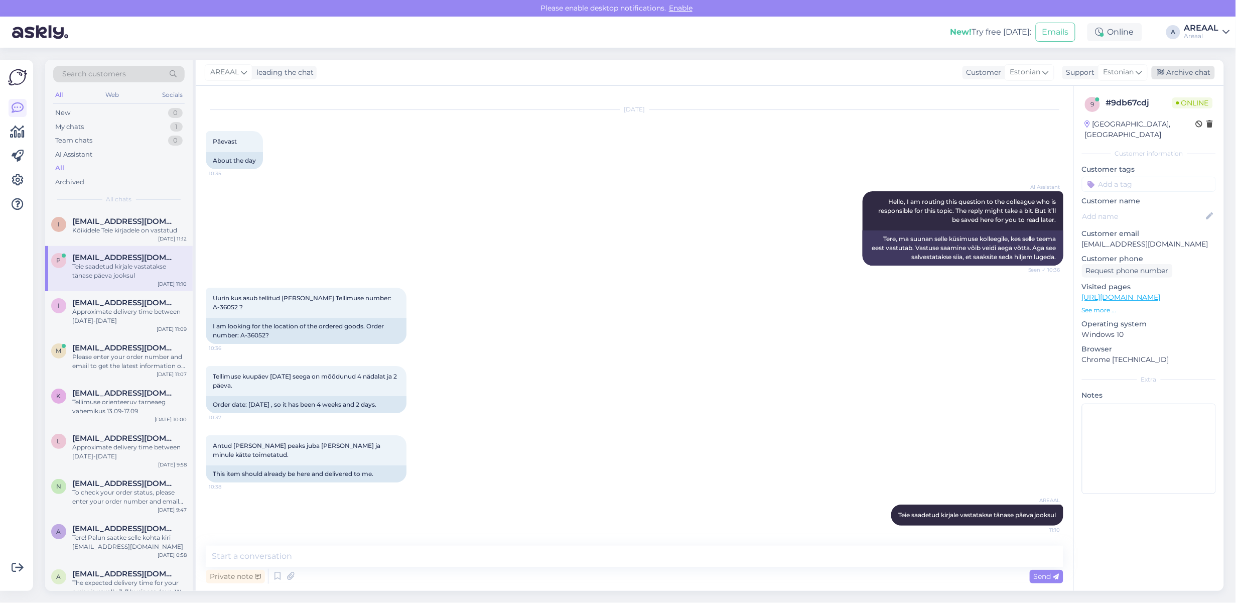
click at [1171, 71] on div "Archive chat" at bounding box center [1182, 73] width 63 height 14
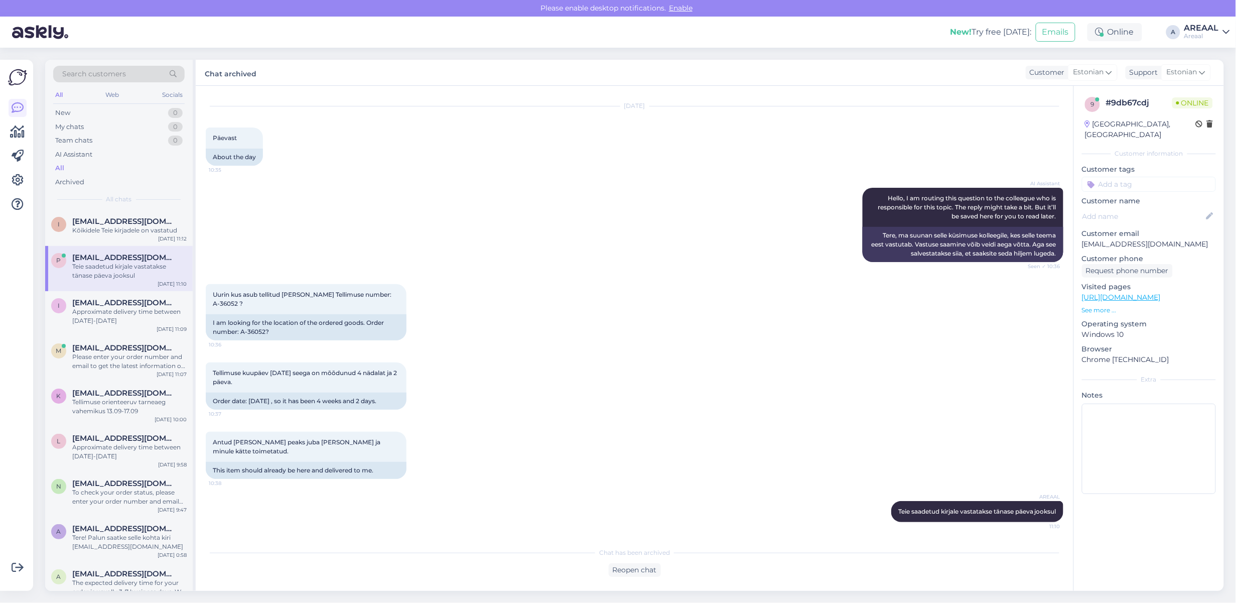
click at [684, 199] on div "AI Assistant Hello, I am routing this question to the colleague who is responsi…" at bounding box center [634, 225] width 857 height 96
